Goal: Obtain resource: Download file/media

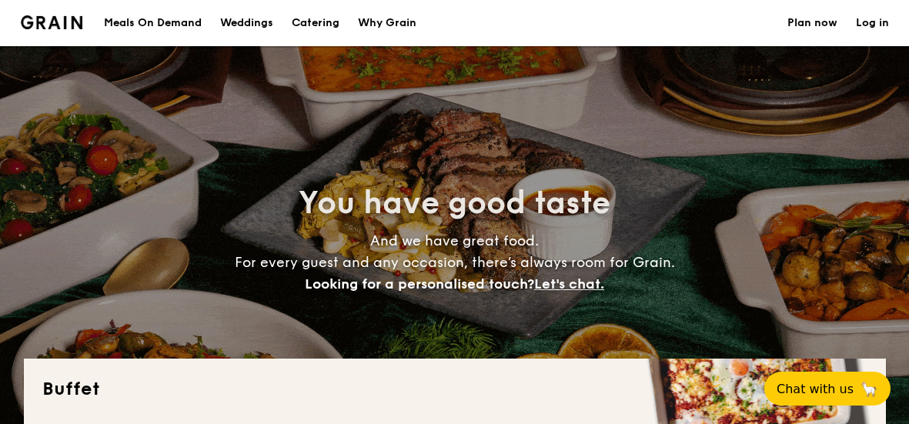
select select
click at [320, 25] on h1 "Catering" at bounding box center [316, 23] width 48 height 46
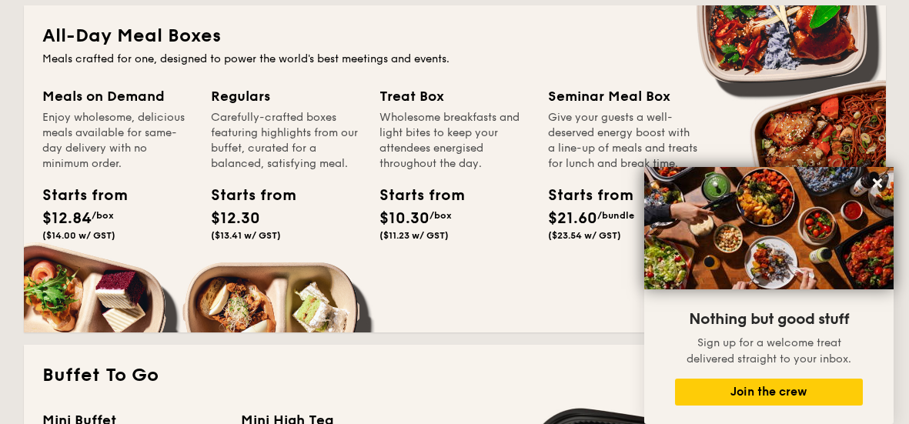
scroll to position [1000, 0]
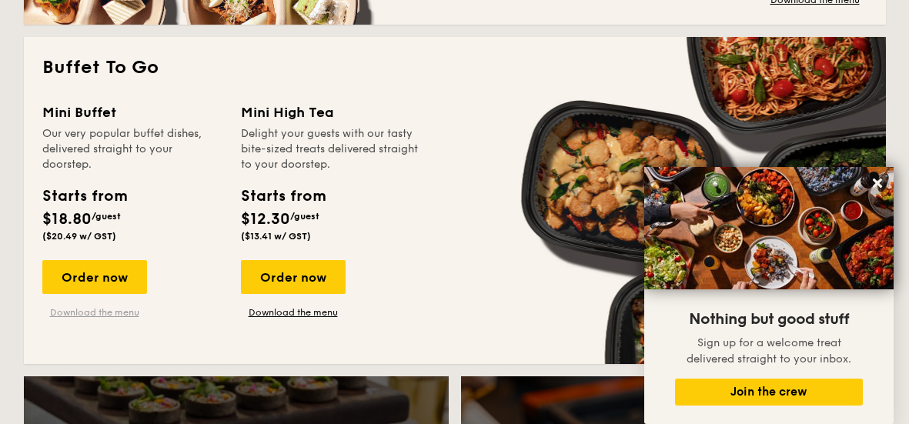
click at [97, 311] on link "Download the menu" at bounding box center [94, 312] width 105 height 12
click at [128, 312] on link "Download the menu" at bounding box center [94, 312] width 105 height 12
click at [877, 183] on icon at bounding box center [876, 182] width 9 height 9
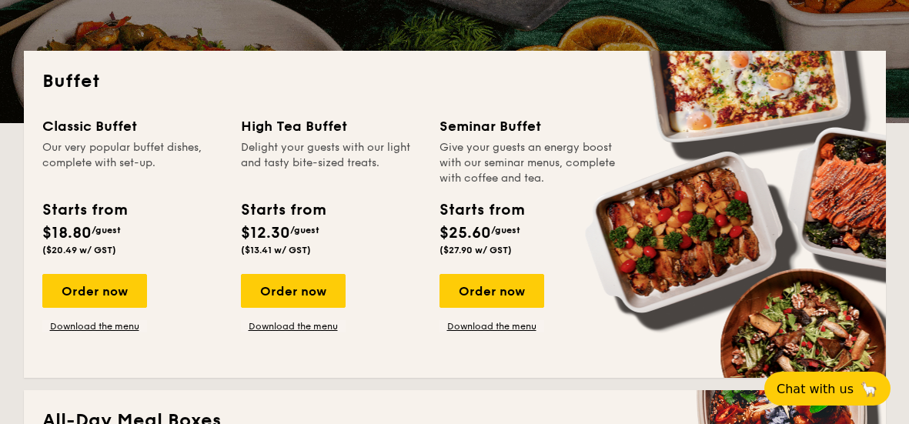
scroll to position [154, 0]
